Goal: Book appointment/travel/reservation

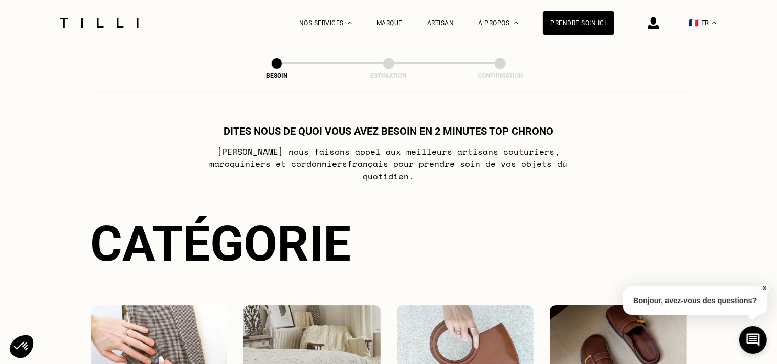
scroll to position [7283, 0]
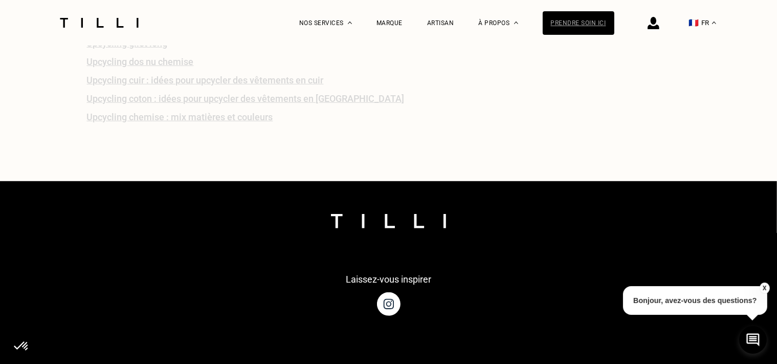
click at [577, 30] on div "Prendre soin ici" at bounding box center [579, 23] width 72 height 24
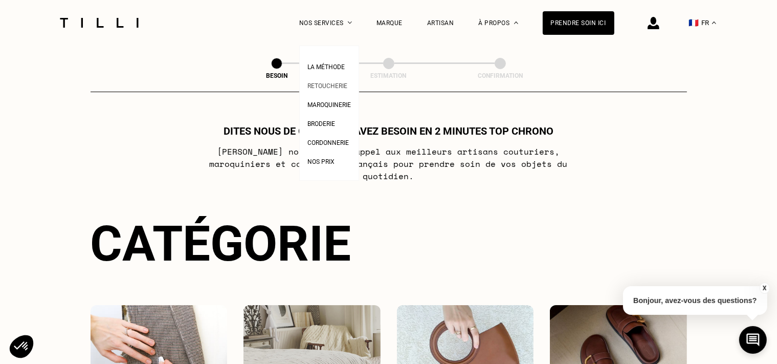
click at [343, 87] on span "Retoucherie" at bounding box center [327, 85] width 40 height 7
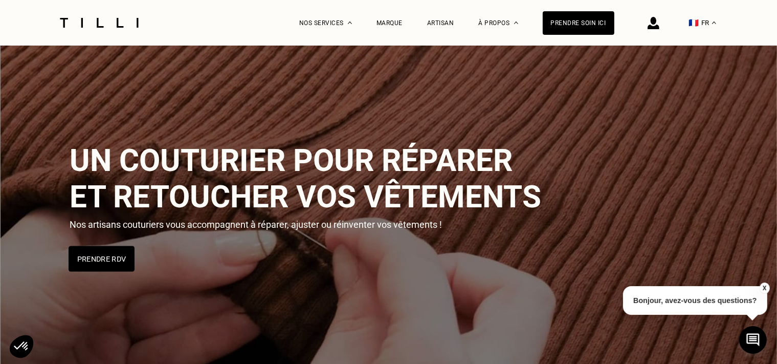
click at [108, 267] on button "Prendre RDV" at bounding box center [102, 259] width 66 height 26
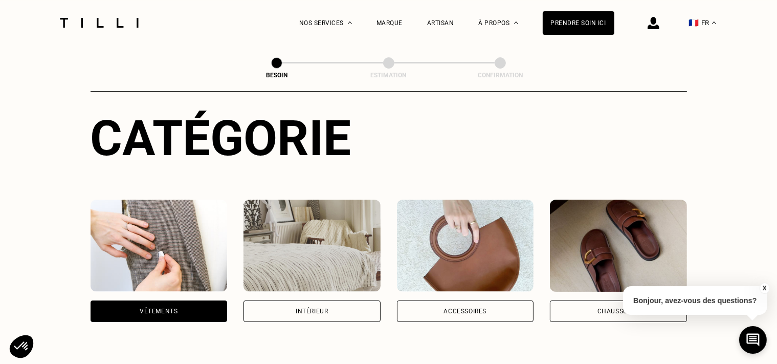
scroll to position [106, 0]
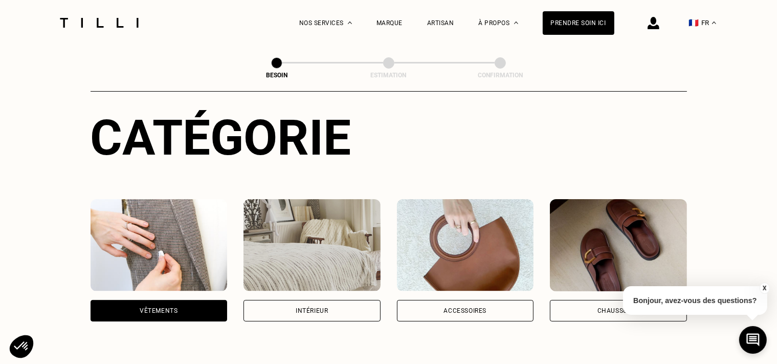
click at [117, 300] on div "Vêtements" at bounding box center [159, 310] width 137 height 21
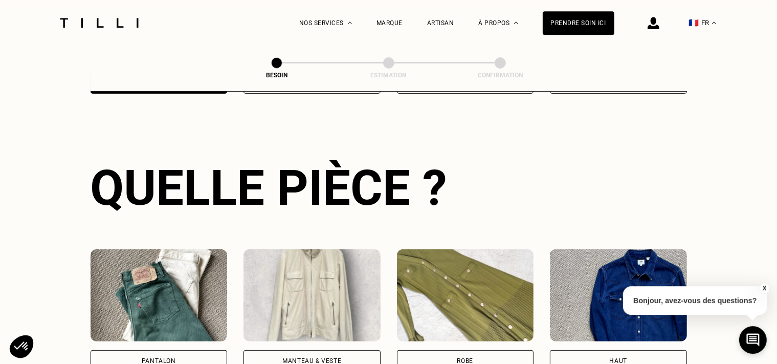
scroll to position [462, 0]
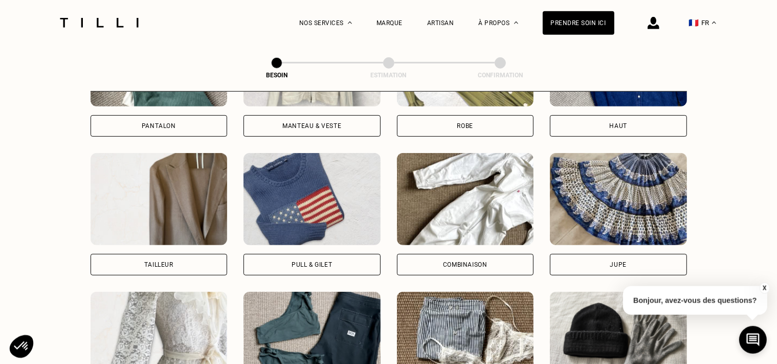
click at [171, 232] on img at bounding box center [159, 199] width 137 height 92
select select "FR"
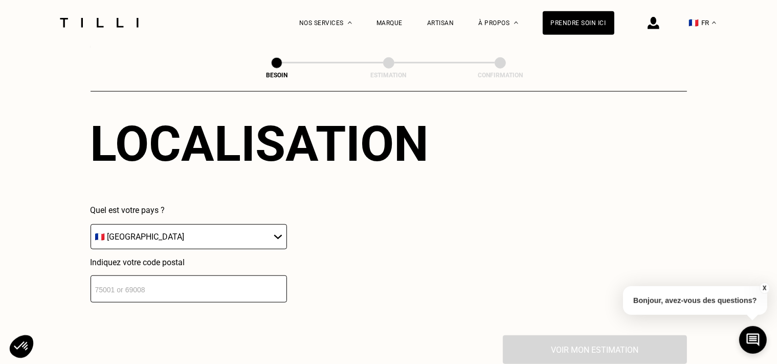
scroll to position [933, 0]
click at [168, 281] on input "number" at bounding box center [189, 288] width 196 height 27
type input "-1"
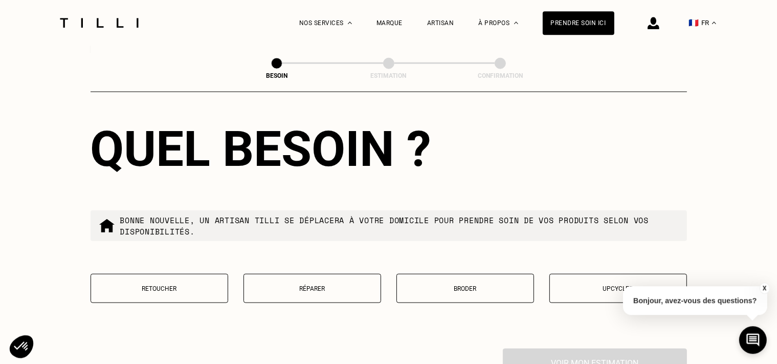
scroll to position [1180, 0]
type input "92100"
click at [146, 284] on p "Retoucher" at bounding box center [159, 287] width 126 height 7
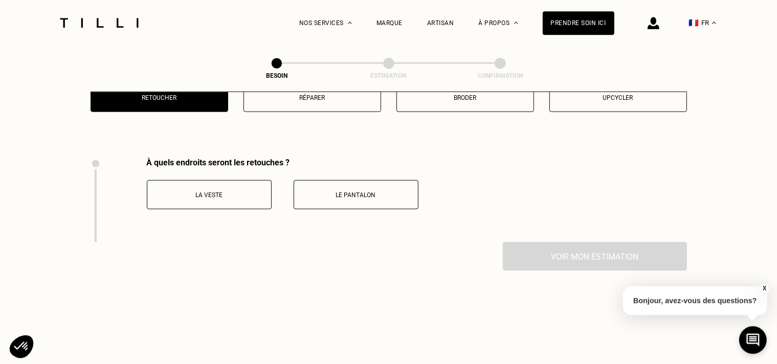
scroll to position [1359, 0]
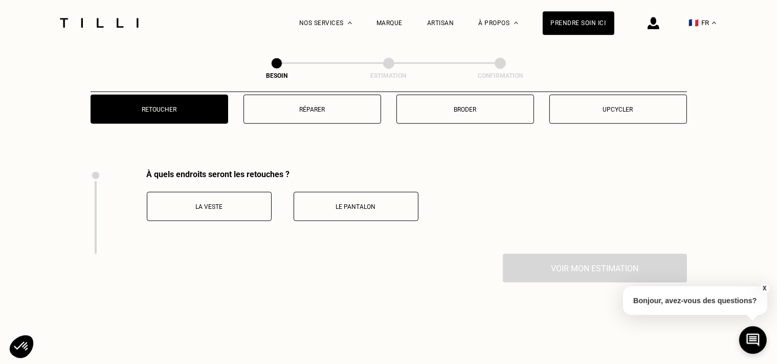
click at [214, 193] on button "La veste" at bounding box center [209, 205] width 125 height 29
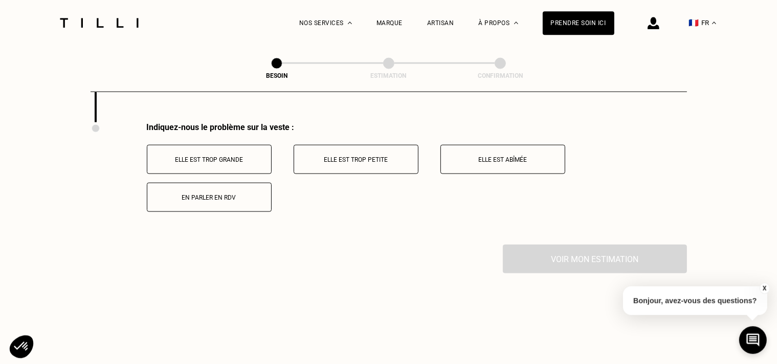
scroll to position [1491, 0]
click at [208, 155] on button "Elle est trop grande" at bounding box center [209, 158] width 125 height 29
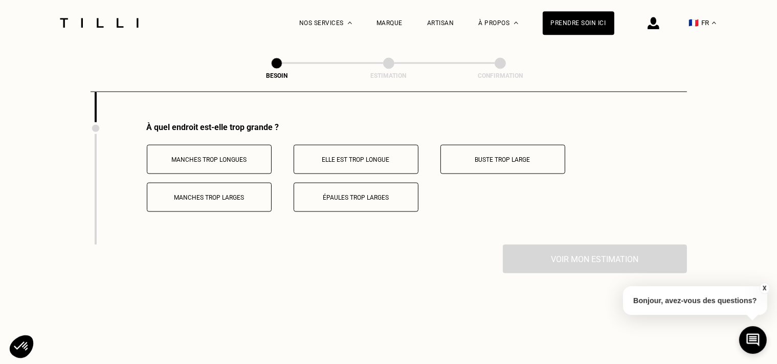
scroll to position [1614, 0]
click at [307, 196] on button "Épaules trop larges" at bounding box center [356, 196] width 125 height 29
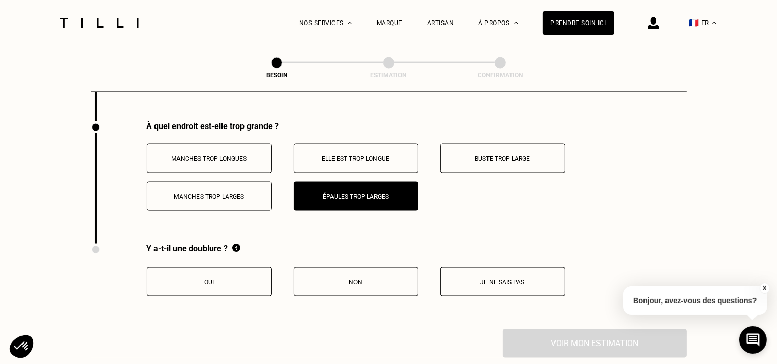
click at [211, 271] on button "Oui" at bounding box center [209, 281] width 125 height 29
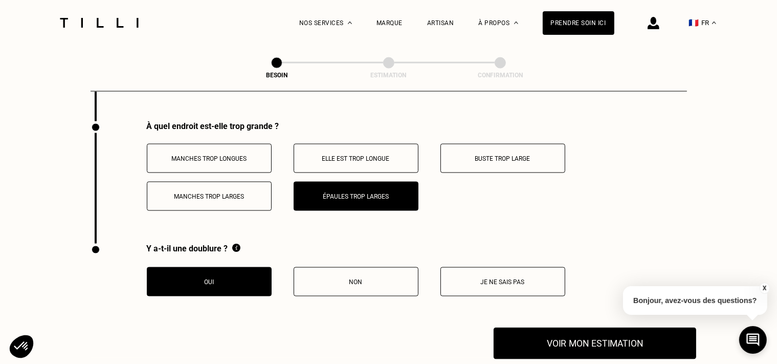
click at [606, 327] on button "Voir mon estimation" at bounding box center [595, 343] width 203 height 32
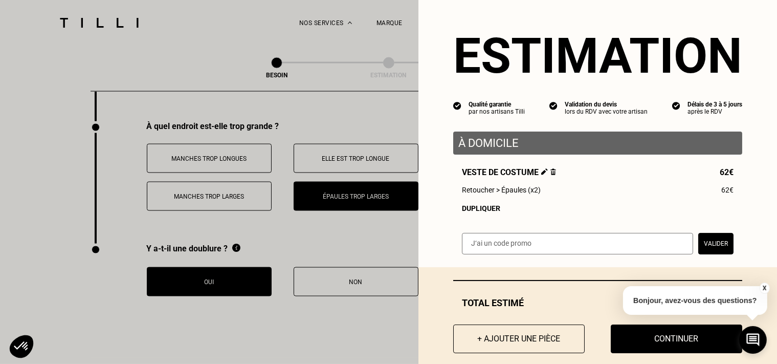
scroll to position [0, 0]
